Goal: Task Accomplishment & Management: Use online tool/utility

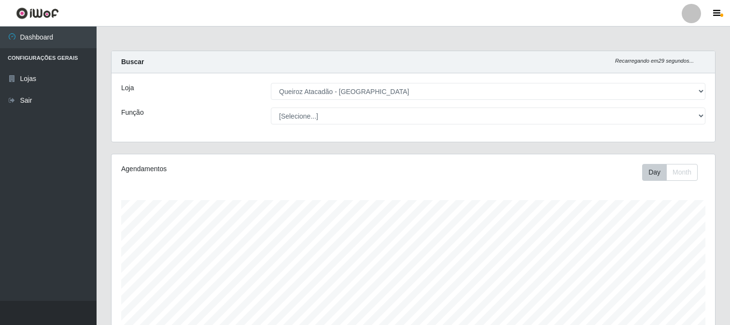
select select "464"
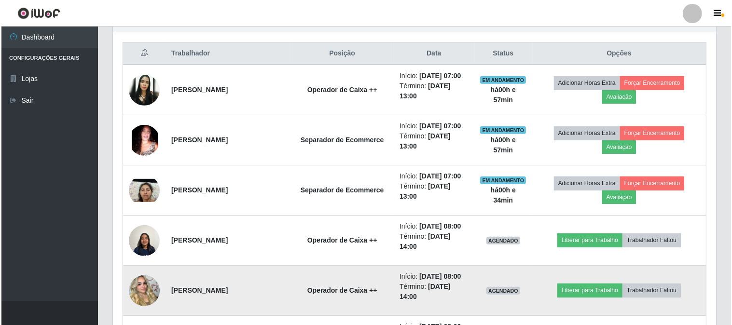
scroll to position [200, 603]
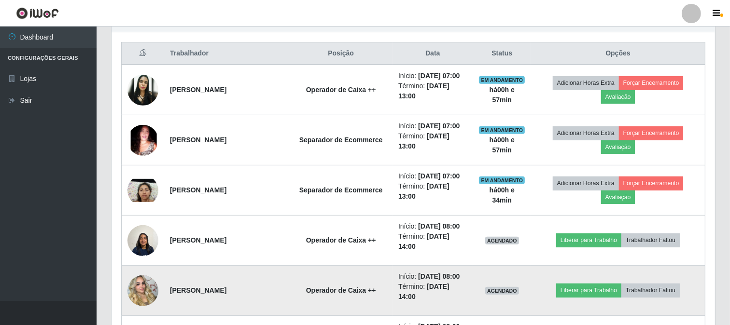
click at [145, 292] on img at bounding box center [142, 290] width 31 height 55
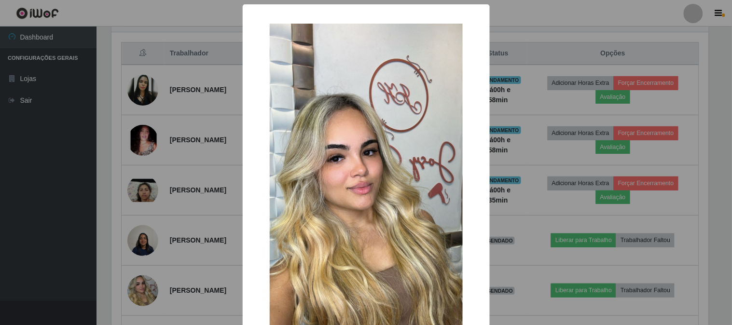
click at [55, 254] on div "× OK Cancel" at bounding box center [366, 162] width 732 height 325
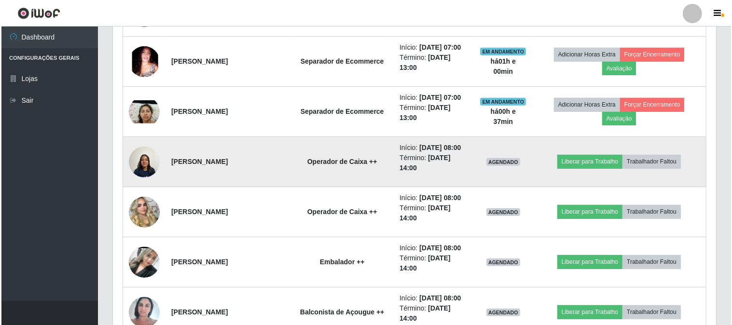
scroll to position [465, 0]
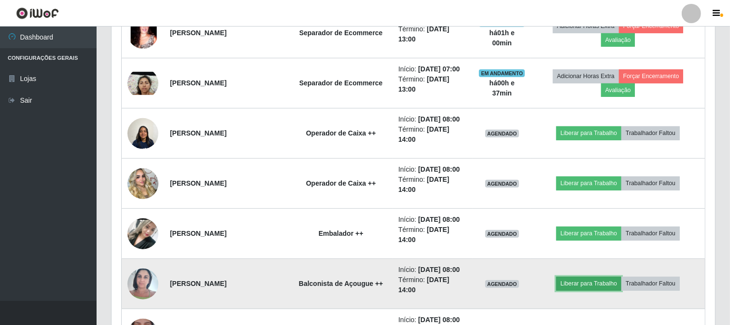
click at [587, 281] on button "Liberar para Trabalho" at bounding box center [588, 284] width 65 height 14
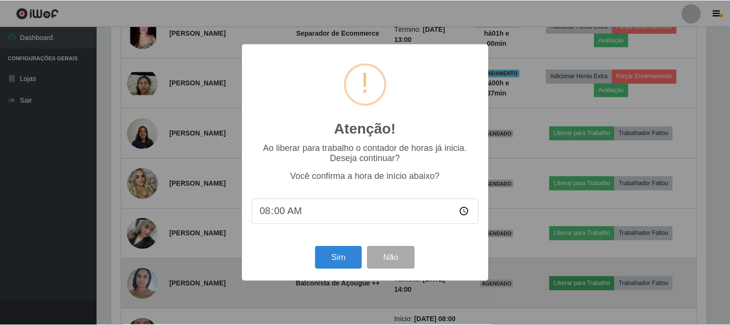
scroll to position [200, 597]
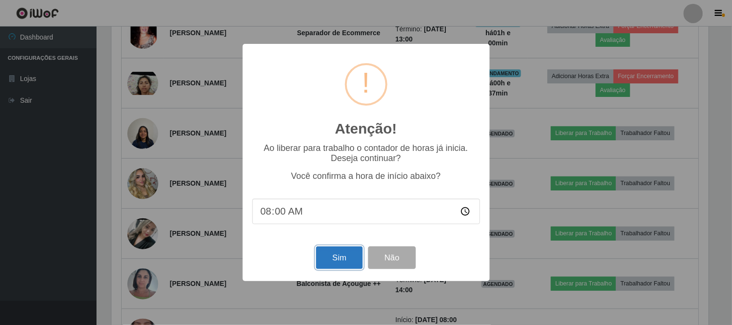
click at [337, 268] on button "Sim" at bounding box center [339, 258] width 47 height 23
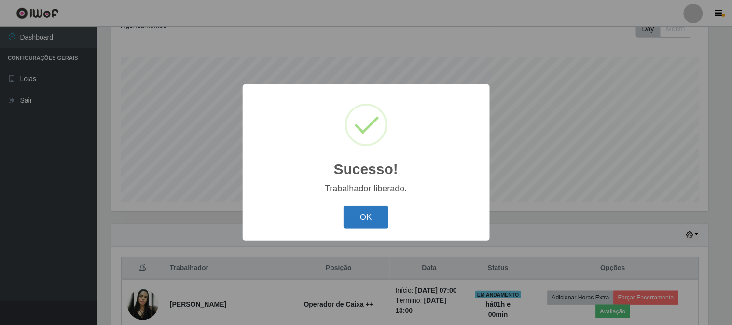
click at [362, 221] on button "OK" at bounding box center [366, 217] width 45 height 23
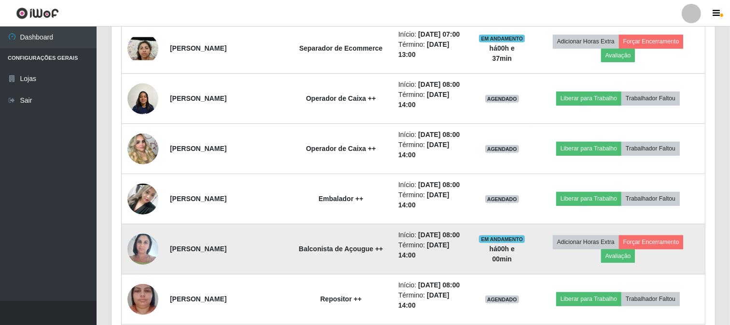
scroll to position [519, 0]
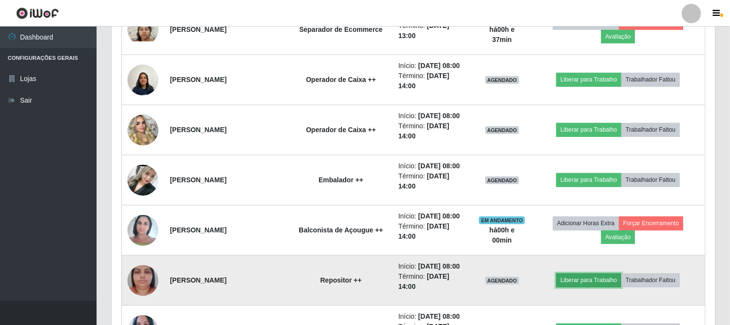
click at [594, 275] on button "Liberar para Trabalho" at bounding box center [588, 281] width 65 height 14
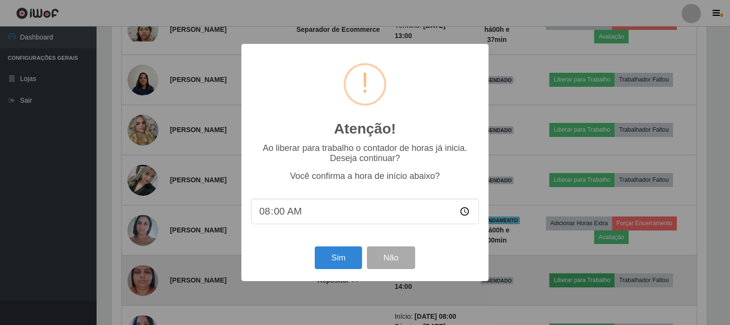
scroll to position [200, 597]
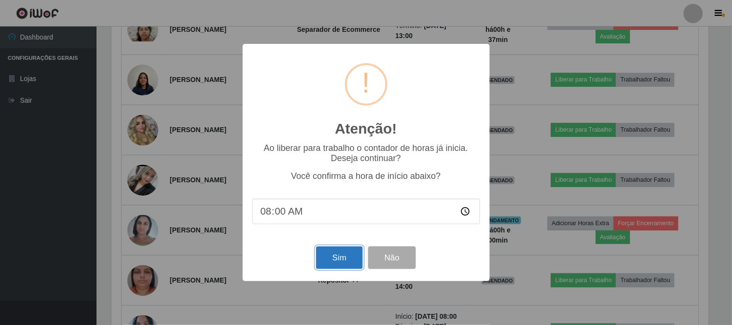
click at [334, 256] on button "Sim" at bounding box center [339, 258] width 47 height 23
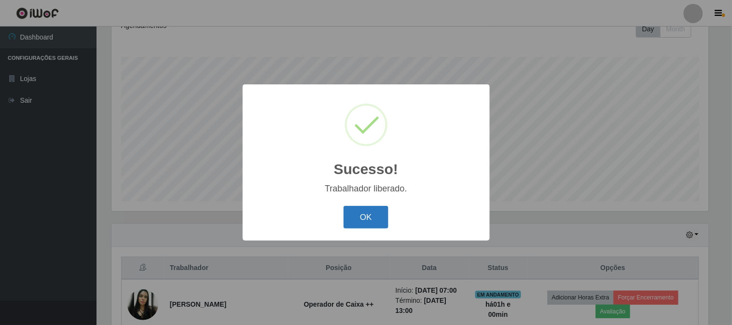
click at [365, 217] on button "OK" at bounding box center [366, 217] width 45 height 23
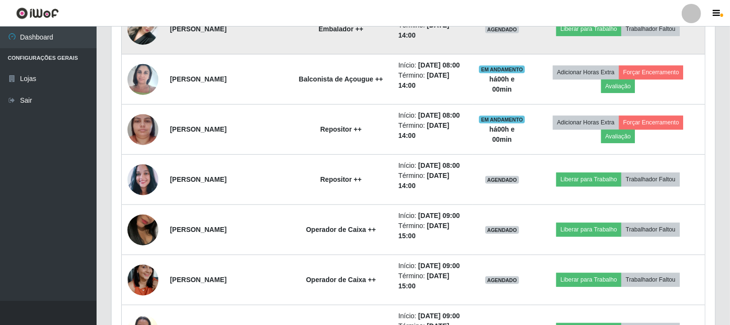
scroll to position [679, 0]
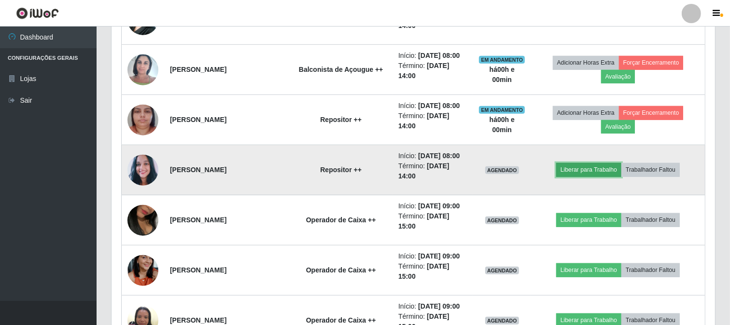
click at [594, 165] on button "Liberar para Trabalho" at bounding box center [588, 170] width 65 height 14
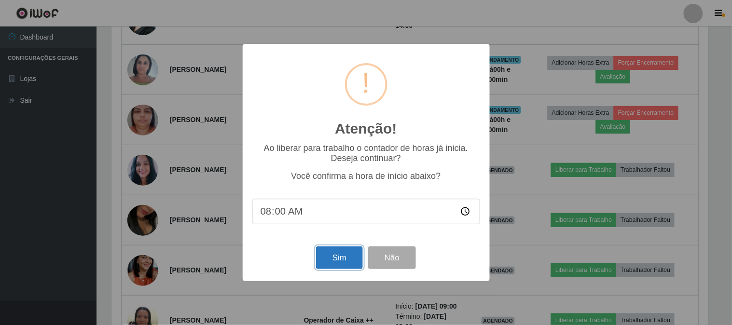
click at [354, 261] on button "Sim" at bounding box center [339, 258] width 47 height 23
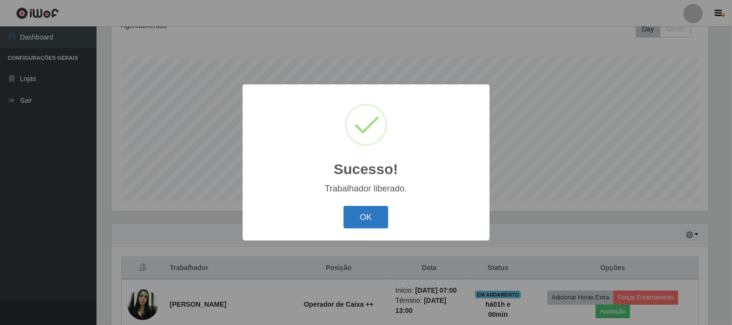
click at [360, 226] on button "OK" at bounding box center [366, 217] width 45 height 23
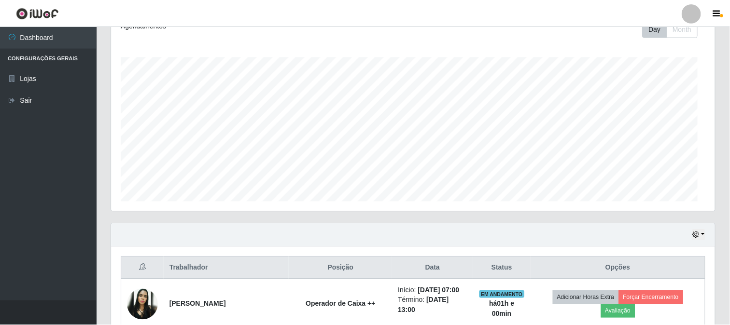
scroll to position [0, 0]
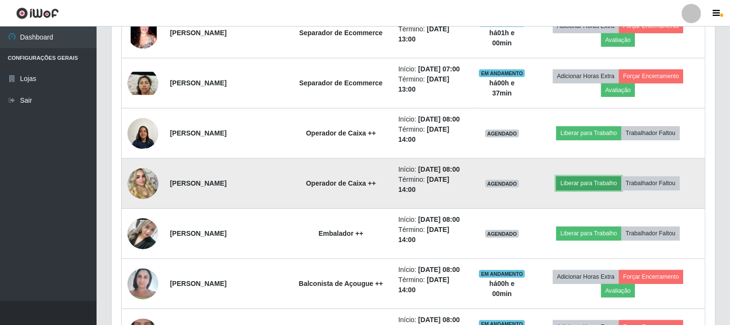
click at [599, 179] on button "Liberar para Trabalho" at bounding box center [588, 184] width 65 height 14
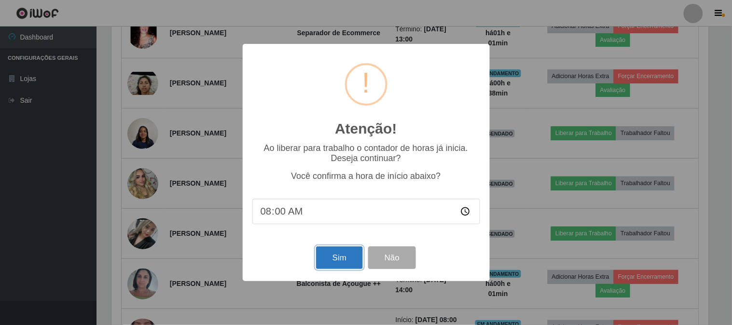
click at [325, 253] on button "Sim" at bounding box center [339, 258] width 47 height 23
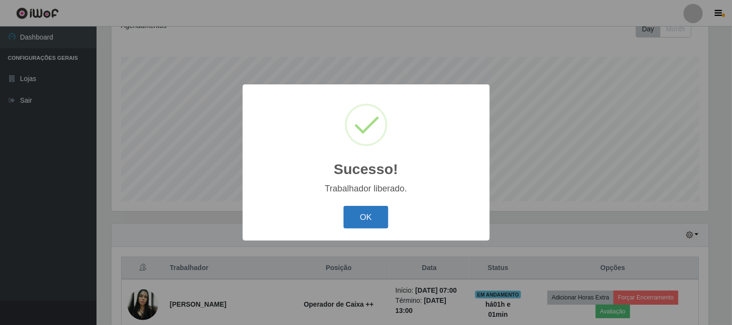
click at [365, 224] on button "OK" at bounding box center [366, 217] width 45 height 23
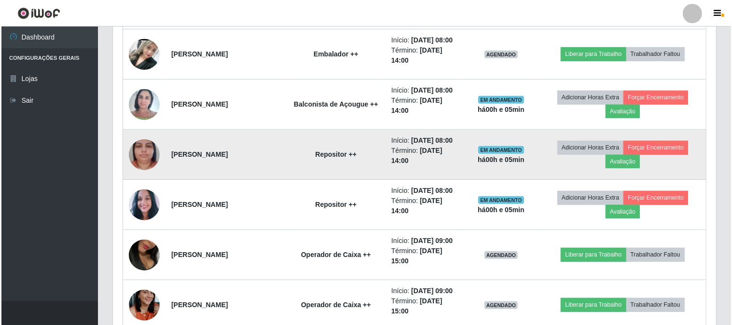
scroll to position [626, 0]
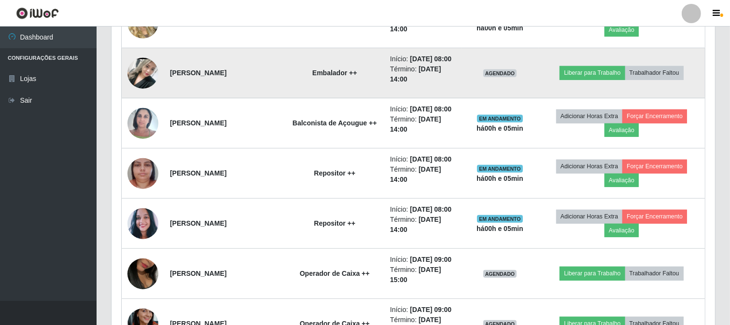
click at [152, 107] on img at bounding box center [142, 73] width 31 height 69
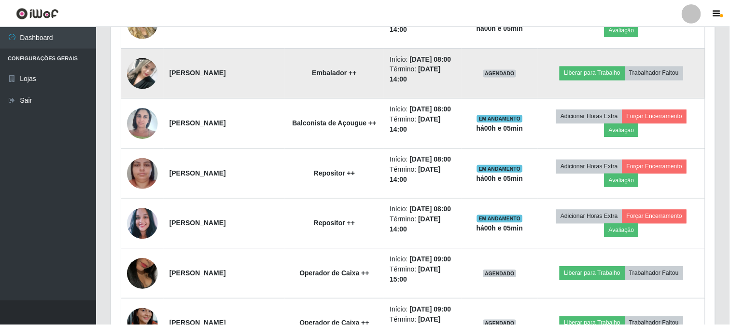
scroll to position [200, 597]
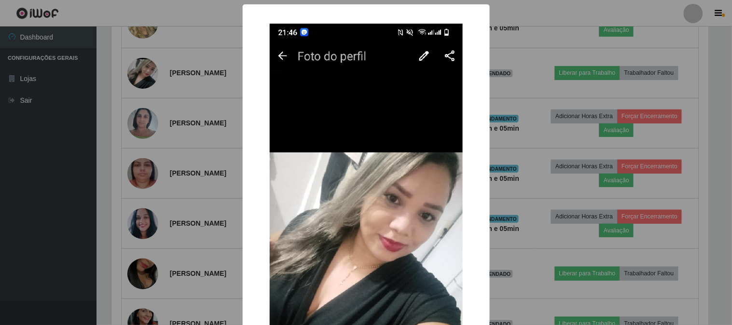
click at [22, 190] on div "× OK Cancel" at bounding box center [366, 162] width 732 height 325
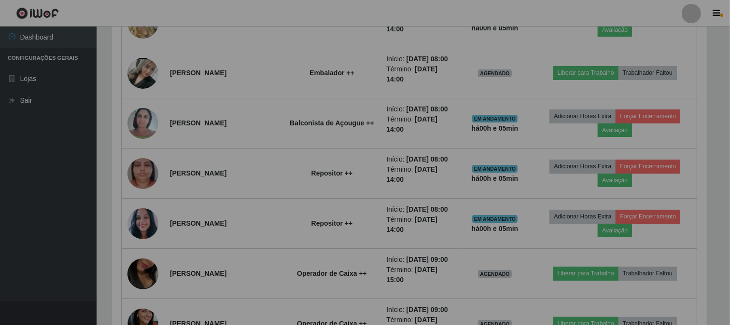
scroll to position [200, 603]
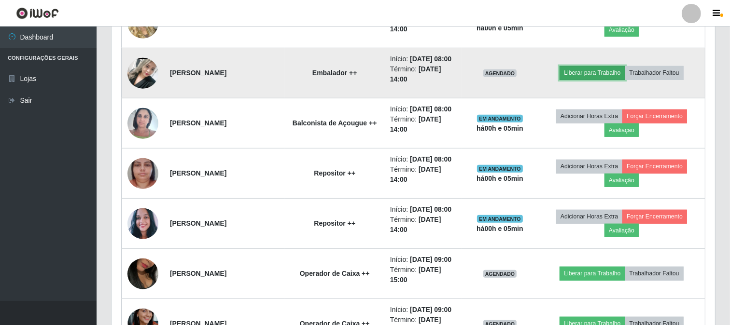
click at [592, 80] on button "Liberar para Trabalho" at bounding box center [591, 73] width 65 height 14
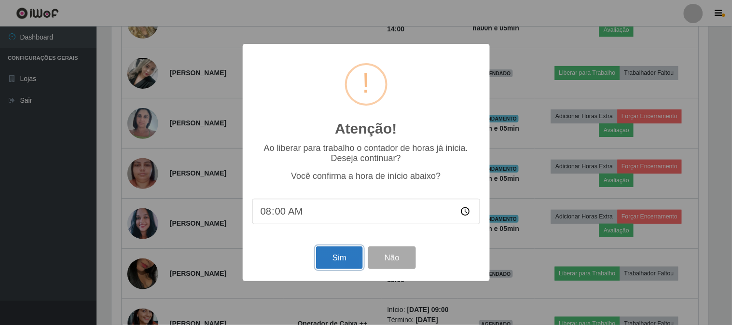
click at [334, 258] on button "Sim" at bounding box center [339, 258] width 47 height 23
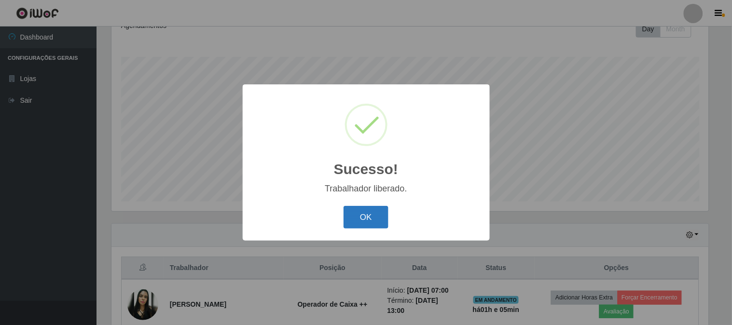
click at [354, 222] on button "OK" at bounding box center [366, 217] width 45 height 23
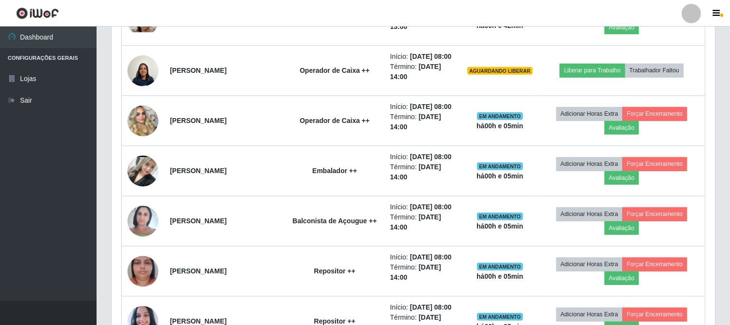
scroll to position [519, 0]
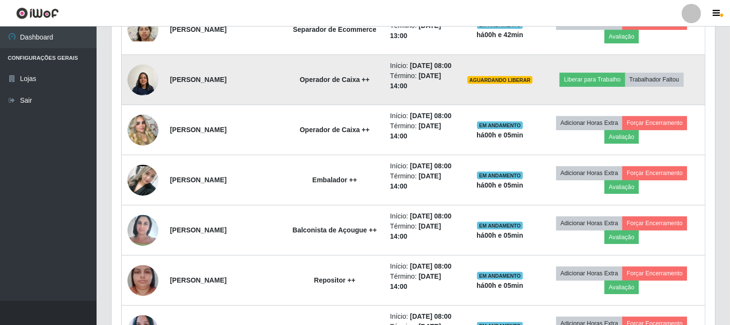
click at [145, 100] on img at bounding box center [142, 79] width 31 height 41
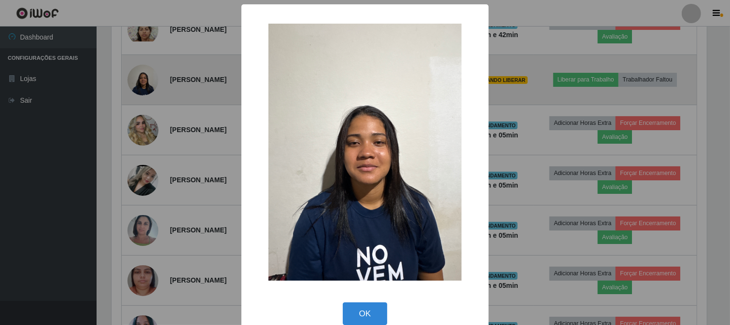
scroll to position [200, 597]
click at [145, 120] on div "× OK Cancel" at bounding box center [366, 162] width 732 height 325
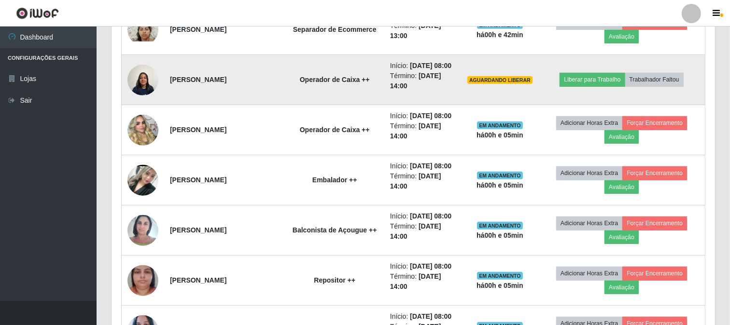
scroll to position [200, 603]
click at [606, 86] on button "Liberar para Trabalho" at bounding box center [591, 80] width 65 height 14
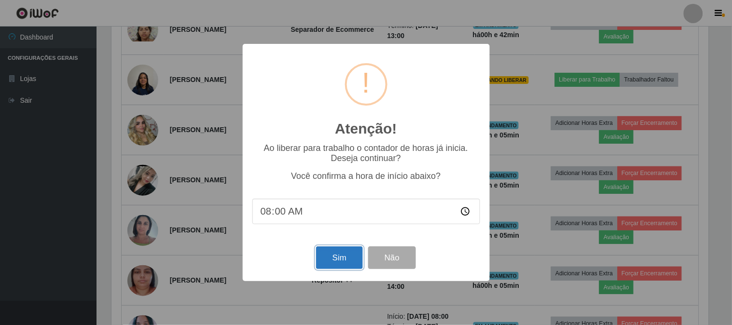
click at [339, 262] on button "Sim" at bounding box center [339, 258] width 47 height 23
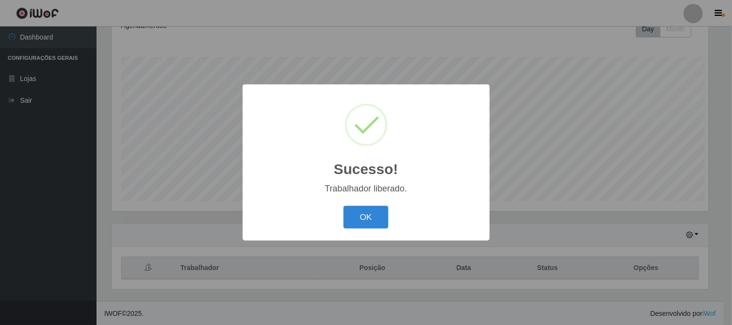
scroll to position [482300, 481903]
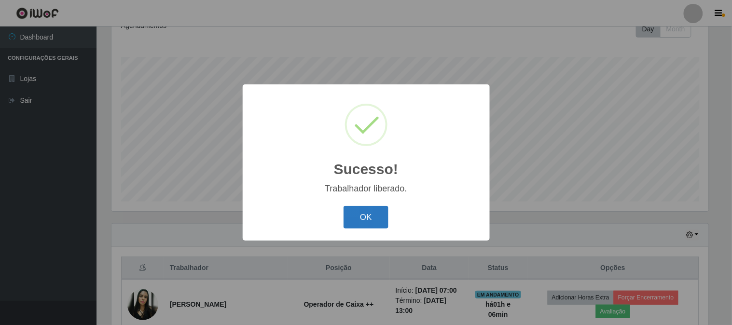
click at [357, 220] on button "OK" at bounding box center [366, 217] width 45 height 23
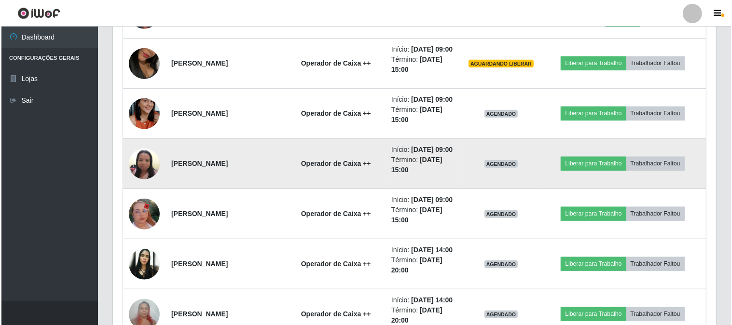
scroll to position [767, 0]
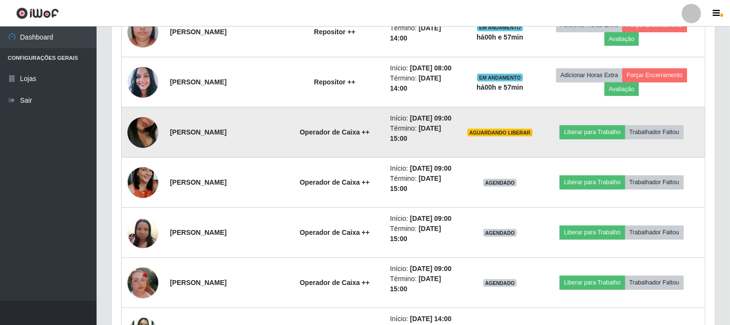
click at [136, 160] on img at bounding box center [142, 132] width 31 height 55
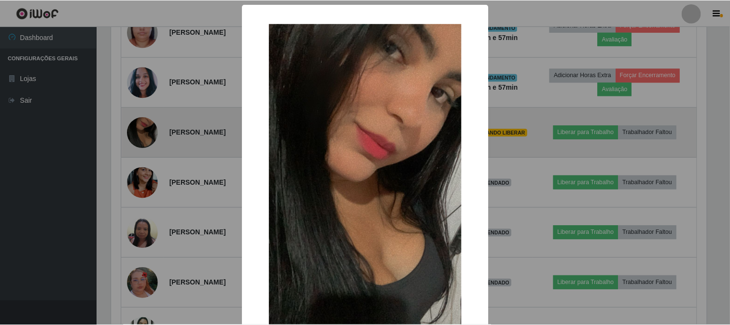
scroll to position [200, 597]
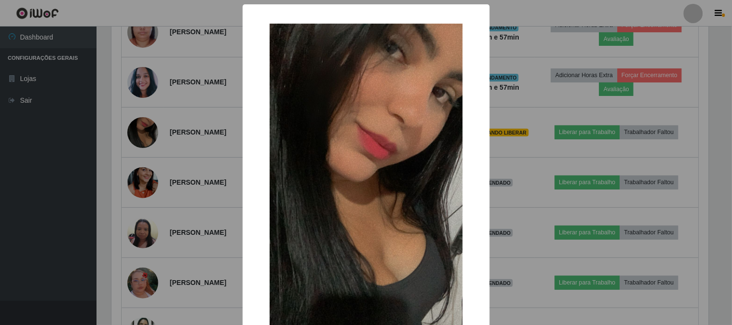
click at [138, 229] on div "× OK Cancel" at bounding box center [366, 162] width 732 height 325
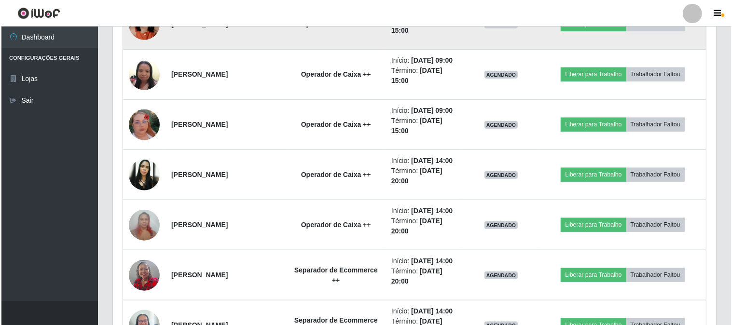
scroll to position [928, 0]
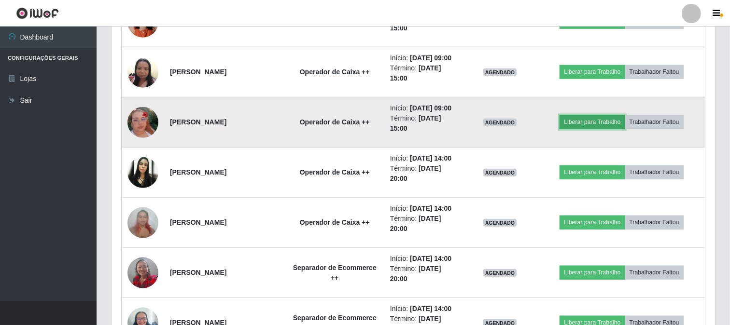
click at [616, 129] on button "Liberar para Trabalho" at bounding box center [591, 122] width 65 height 14
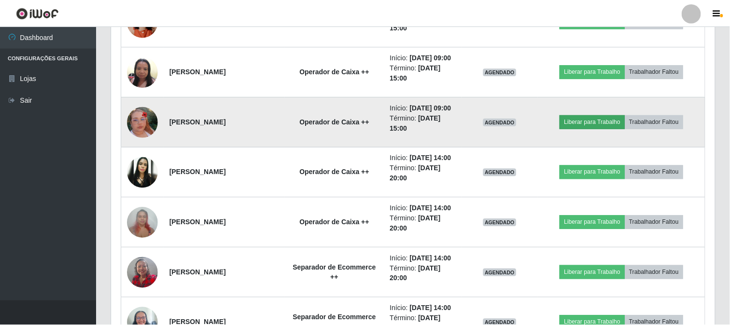
scroll to position [200, 597]
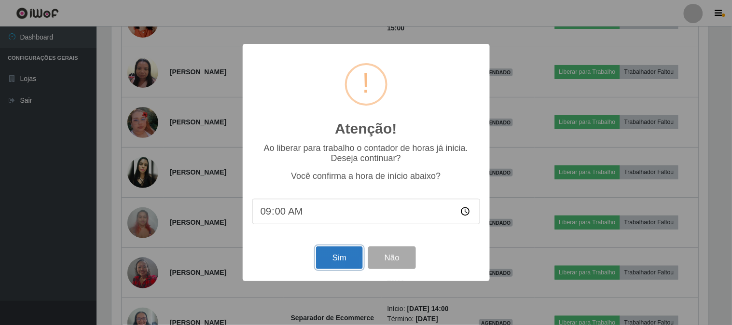
click at [341, 256] on button "Sim" at bounding box center [339, 258] width 47 height 23
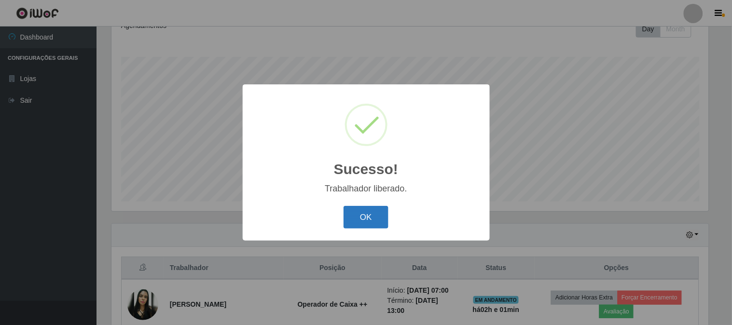
click at [369, 218] on button "OK" at bounding box center [366, 217] width 45 height 23
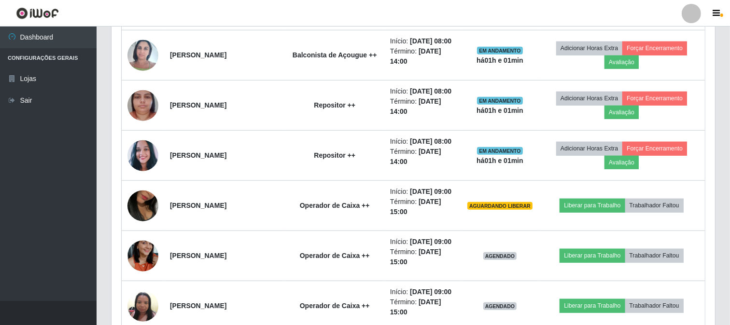
scroll to position [787, 0]
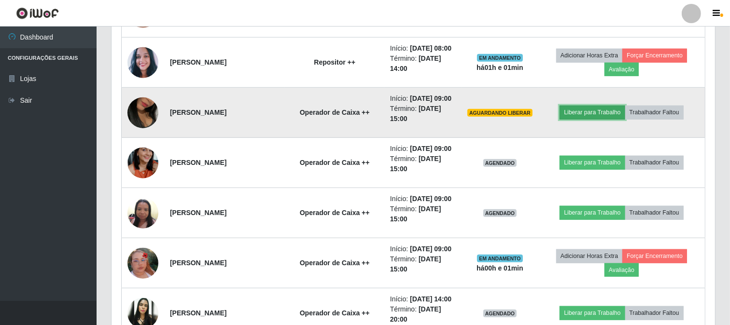
click at [586, 119] on button "Liberar para Trabalho" at bounding box center [591, 113] width 65 height 14
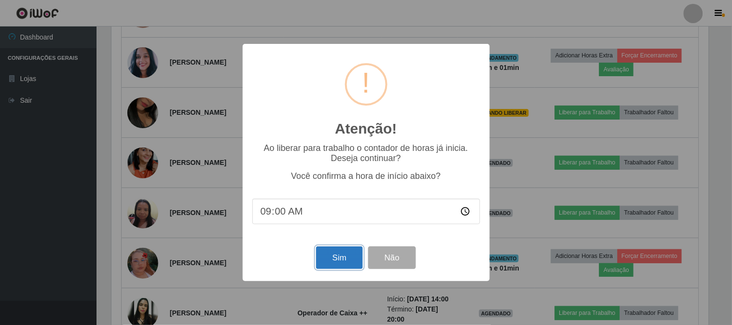
click at [347, 264] on button "Sim" at bounding box center [339, 258] width 47 height 23
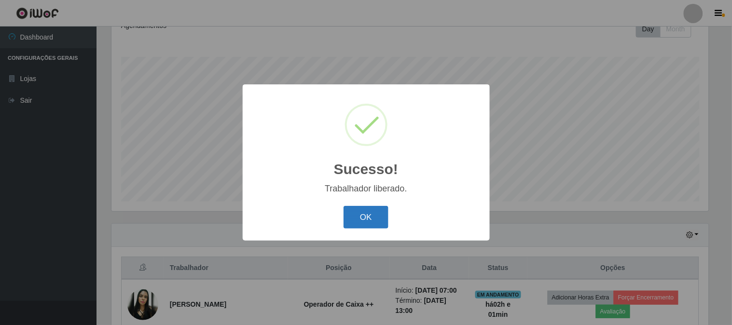
click at [370, 218] on button "OK" at bounding box center [366, 217] width 45 height 23
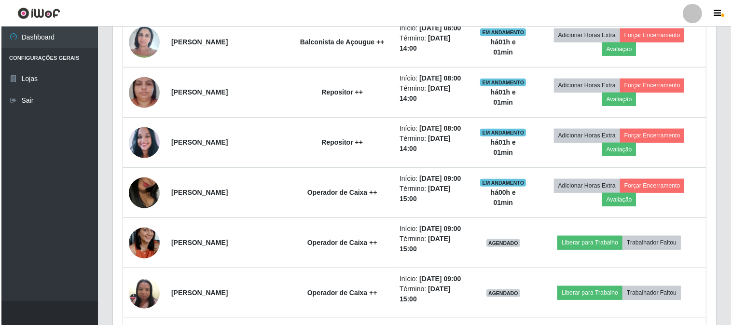
scroll to position [733, 0]
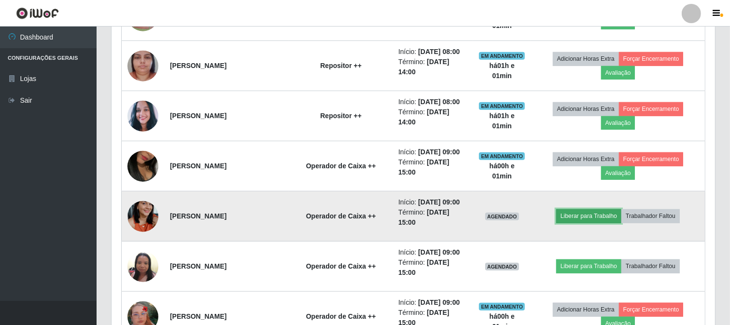
click at [606, 219] on button "Liberar para Trabalho" at bounding box center [588, 216] width 65 height 14
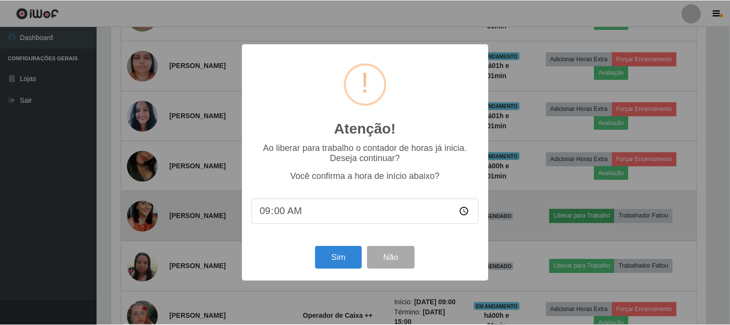
scroll to position [200, 597]
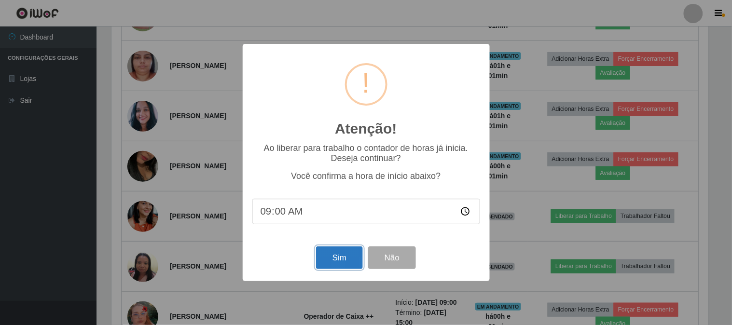
click at [333, 256] on button "Sim" at bounding box center [339, 258] width 47 height 23
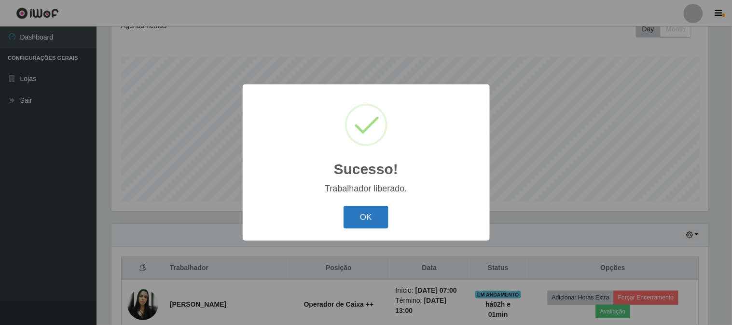
click at [356, 215] on button "OK" at bounding box center [366, 217] width 45 height 23
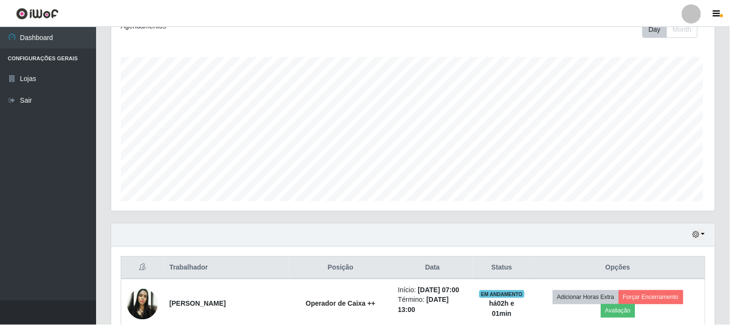
scroll to position [196, 0]
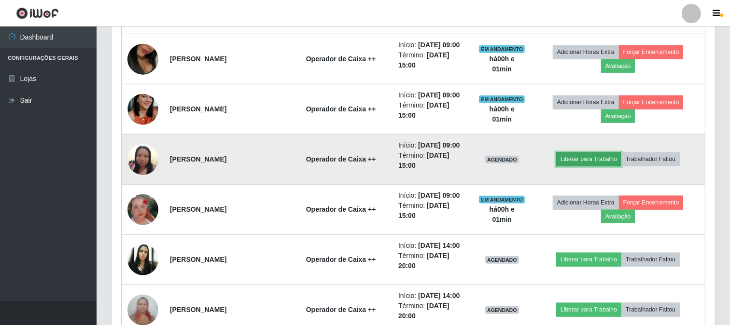
click at [615, 161] on button "Liberar para Trabalho" at bounding box center [588, 159] width 65 height 14
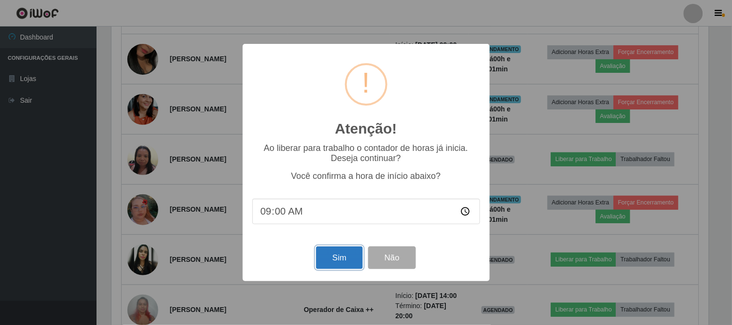
click at [331, 259] on button "Sim" at bounding box center [339, 258] width 47 height 23
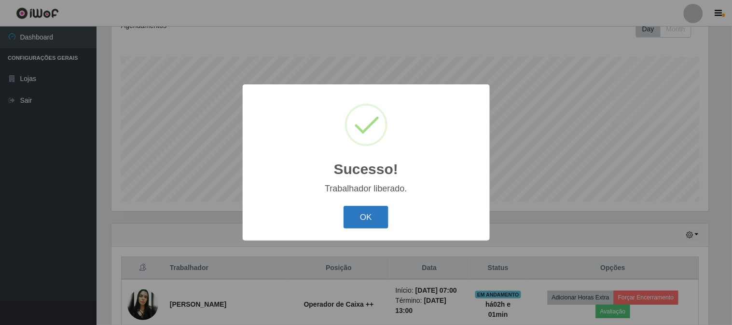
click at [362, 222] on button "OK" at bounding box center [366, 217] width 45 height 23
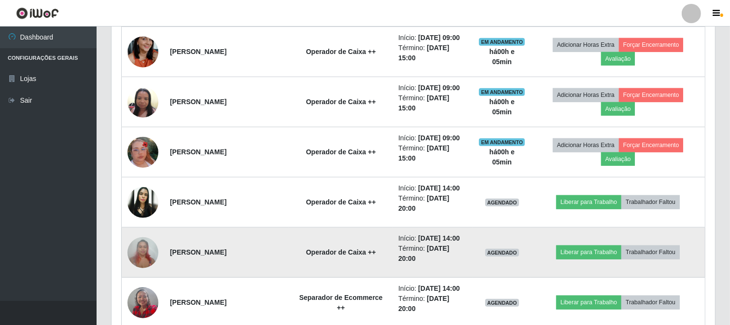
scroll to position [886, 0]
